Goal: Transaction & Acquisition: Purchase product/service

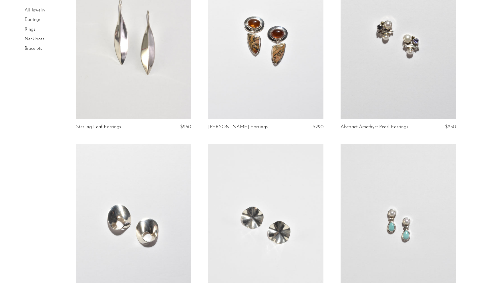
scroll to position [1206, 0]
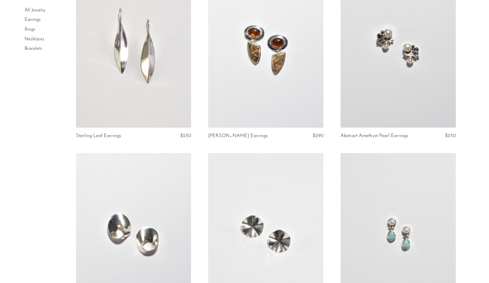
click at [426, 94] on link at bounding box center [398, 46] width 115 height 161
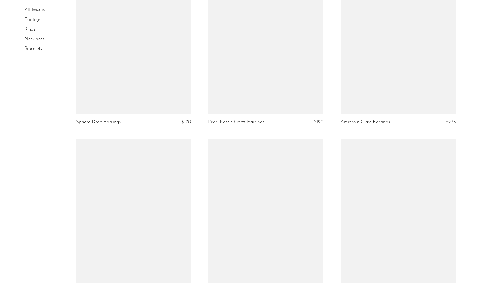
scroll to position [2058, 0]
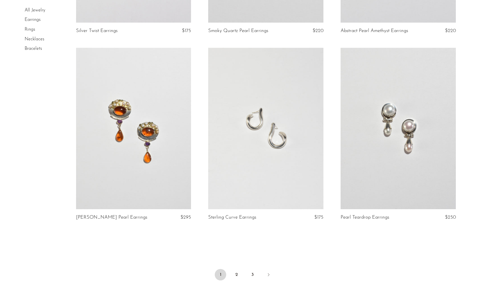
click at [157, 181] on link at bounding box center [133, 128] width 115 height 161
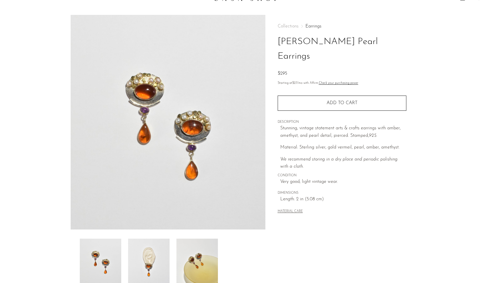
scroll to position [14, 0]
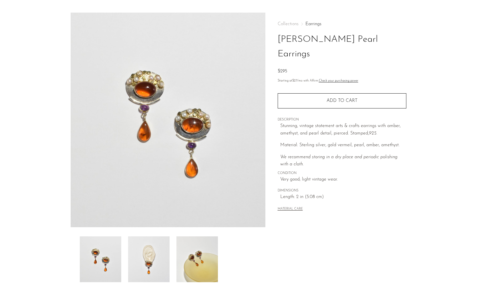
click at [144, 253] on img at bounding box center [148, 259] width 41 height 46
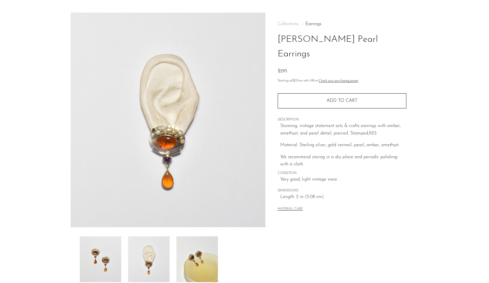
click at [117, 249] on img at bounding box center [100, 259] width 41 height 46
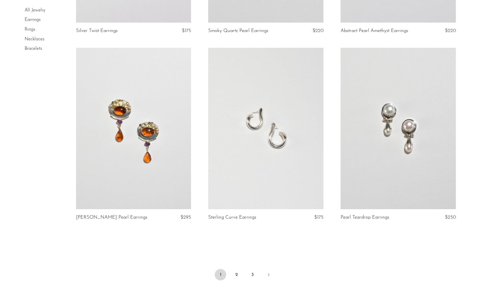
scroll to position [2058, 0]
click at [238, 269] on link "2" at bounding box center [236, 274] width 11 height 11
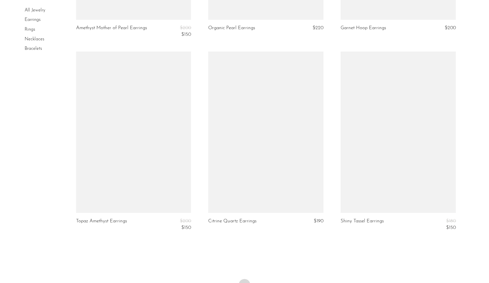
scroll to position [2139, 0]
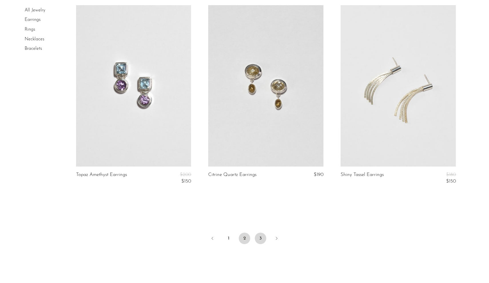
click at [260, 236] on link "3" at bounding box center [260, 237] width 11 height 11
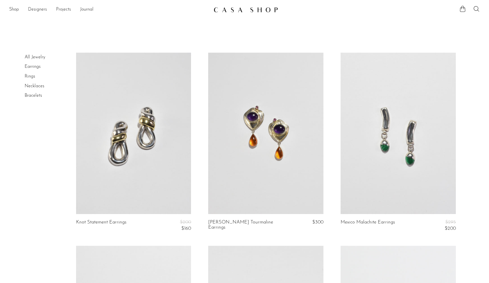
click at [383, 172] on link at bounding box center [398, 133] width 115 height 161
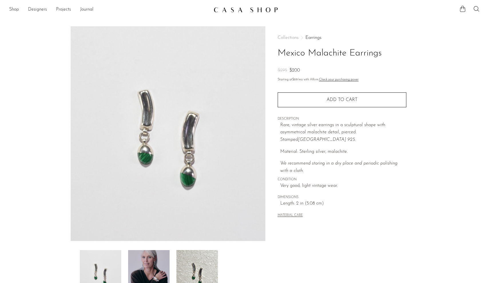
click at [141, 264] on img at bounding box center [148, 273] width 41 height 46
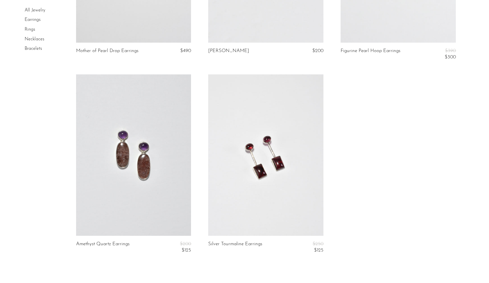
scroll to position [365, 0]
click at [238, 166] on link at bounding box center [265, 153] width 115 height 161
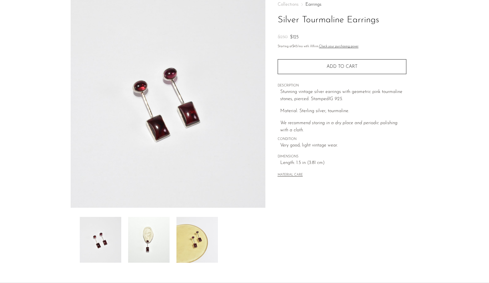
scroll to position [40, 0]
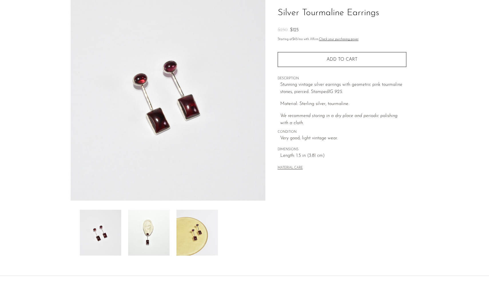
click at [150, 238] on img at bounding box center [148, 233] width 41 height 46
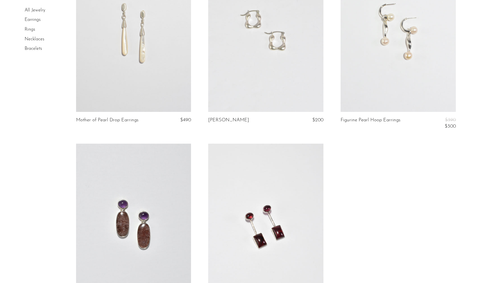
scroll to position [295, 0]
